Goal: Information Seeking & Learning: Learn about a topic

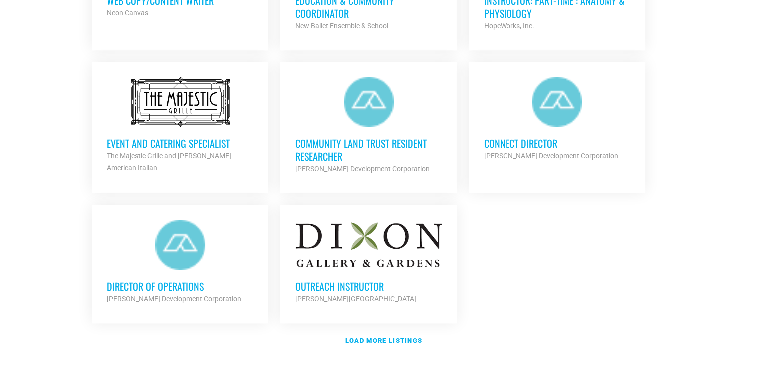
scroll to position [1157, 0]
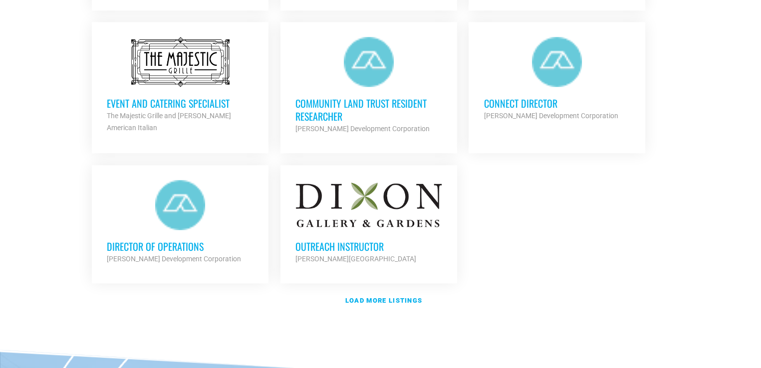
click at [181, 240] on h3 "Director of Operations" at bounding box center [180, 246] width 147 height 13
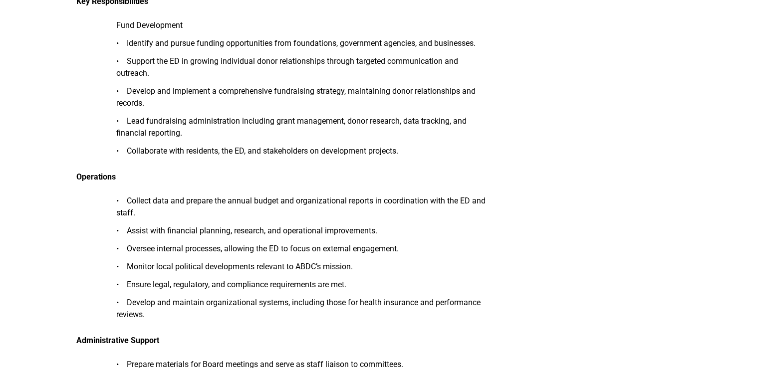
scroll to position [439, 0]
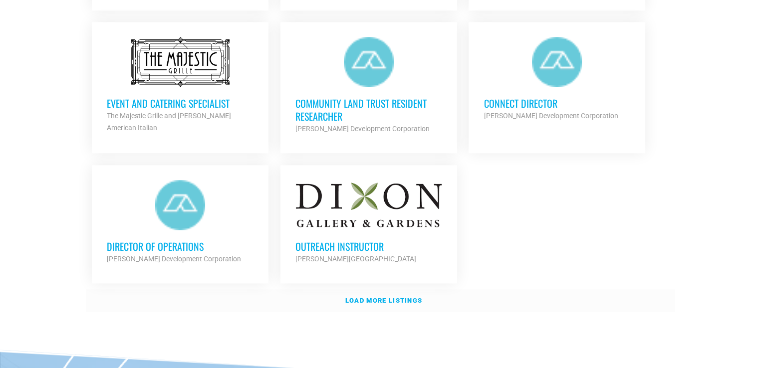
click at [381, 298] on strong "Load more listings" at bounding box center [383, 300] width 77 height 7
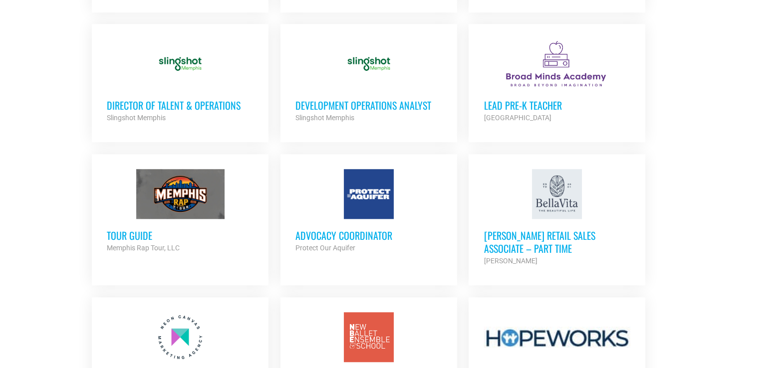
scroll to position [738, 0]
